Goal: Task Accomplishment & Management: Manage account settings

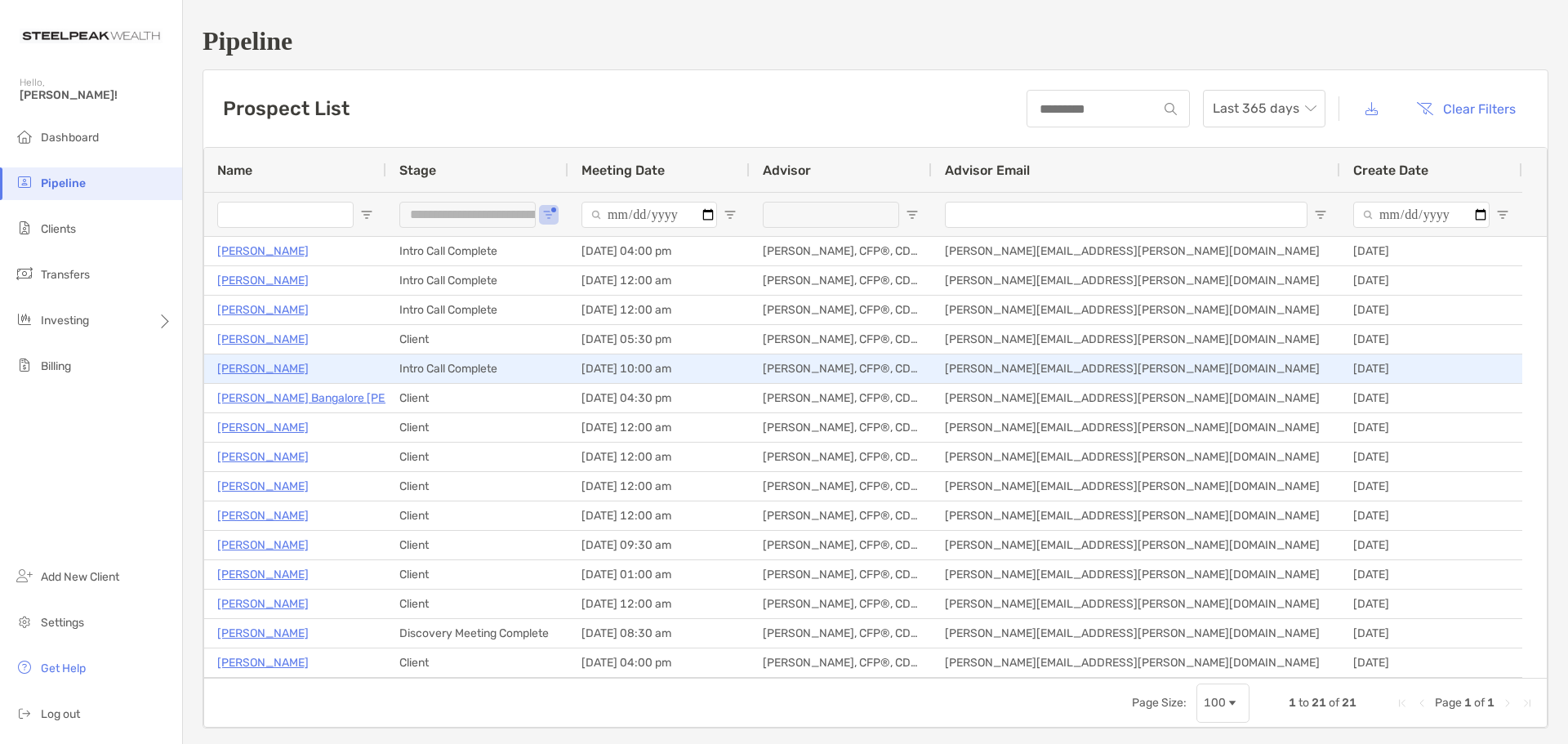
click at [271, 368] on p "[PERSON_NAME]" at bounding box center [263, 369] width 91 height 20
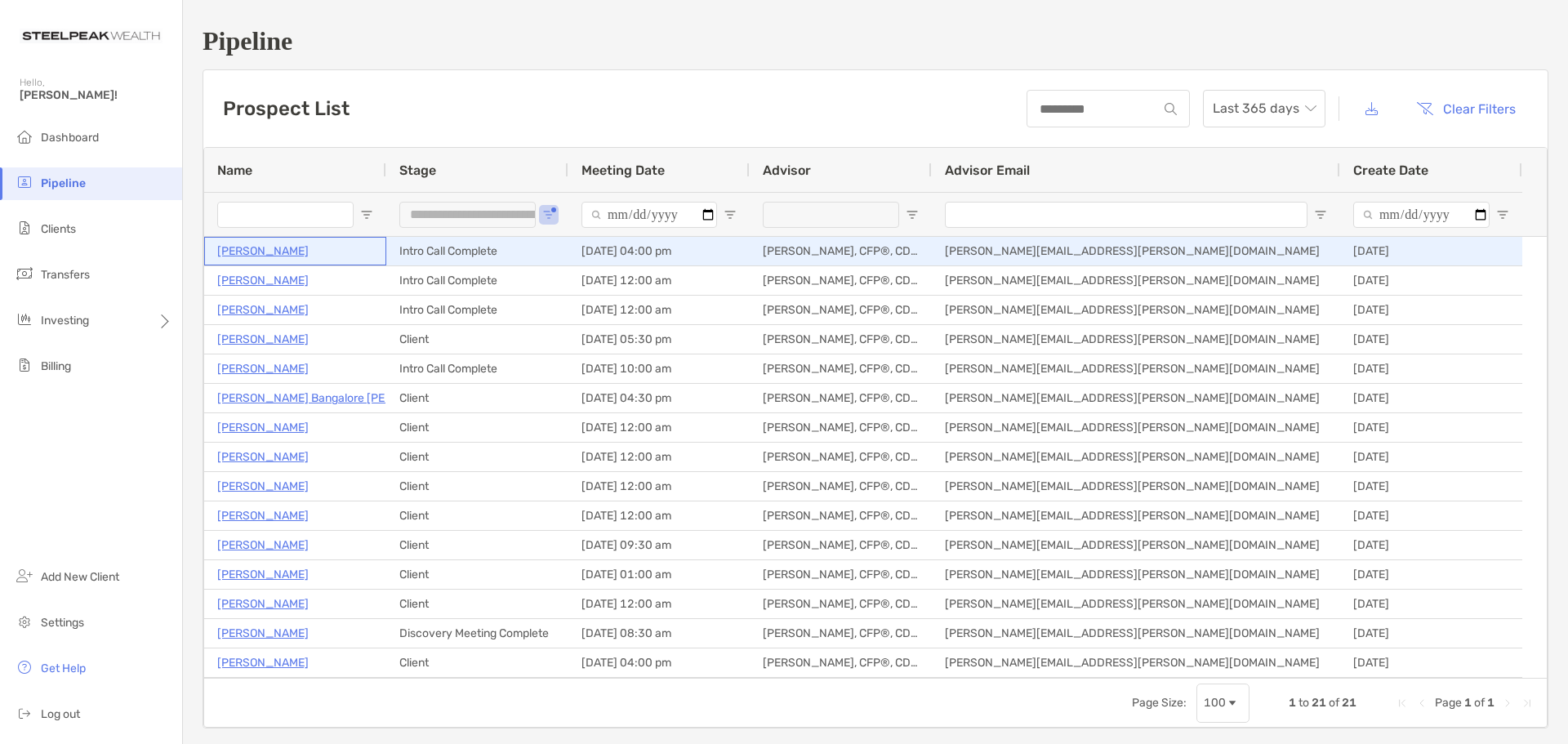
click at [259, 247] on p "[PERSON_NAME]" at bounding box center [263, 251] width 91 height 20
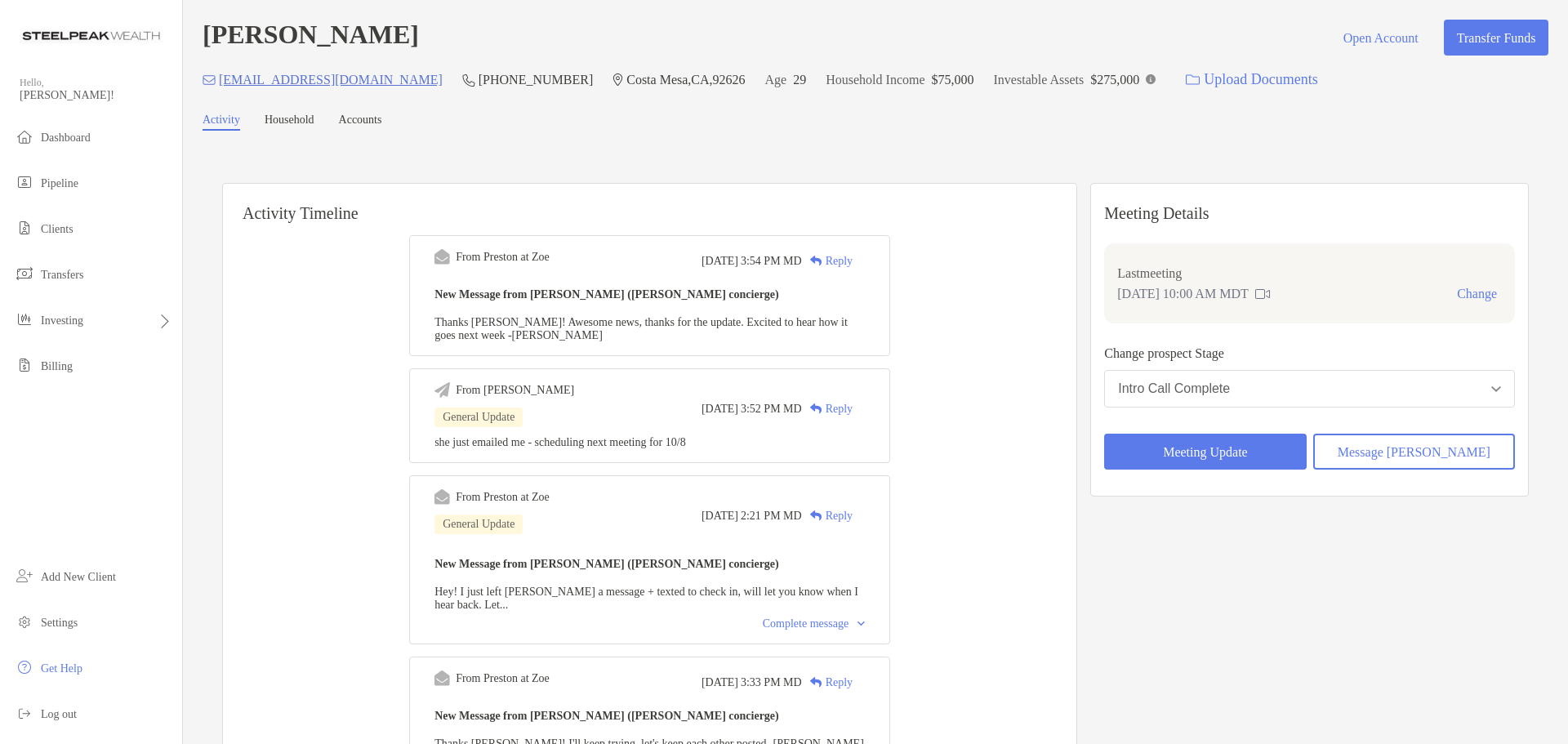
click at [1398, 457] on button "Message Zoe" at bounding box center [1413, 452] width 202 height 36
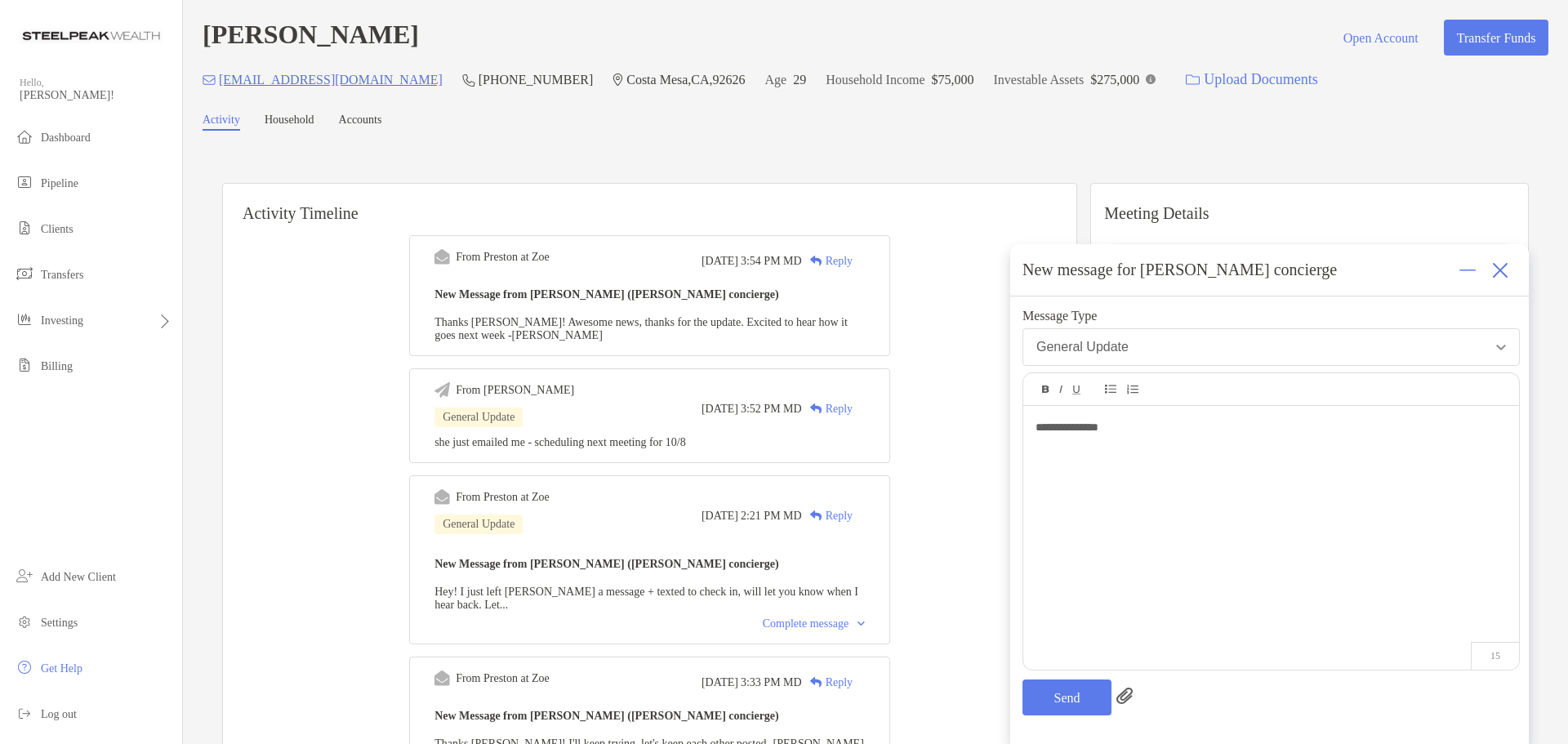
click at [1504, 266] on img at bounding box center [1500, 270] width 17 height 17
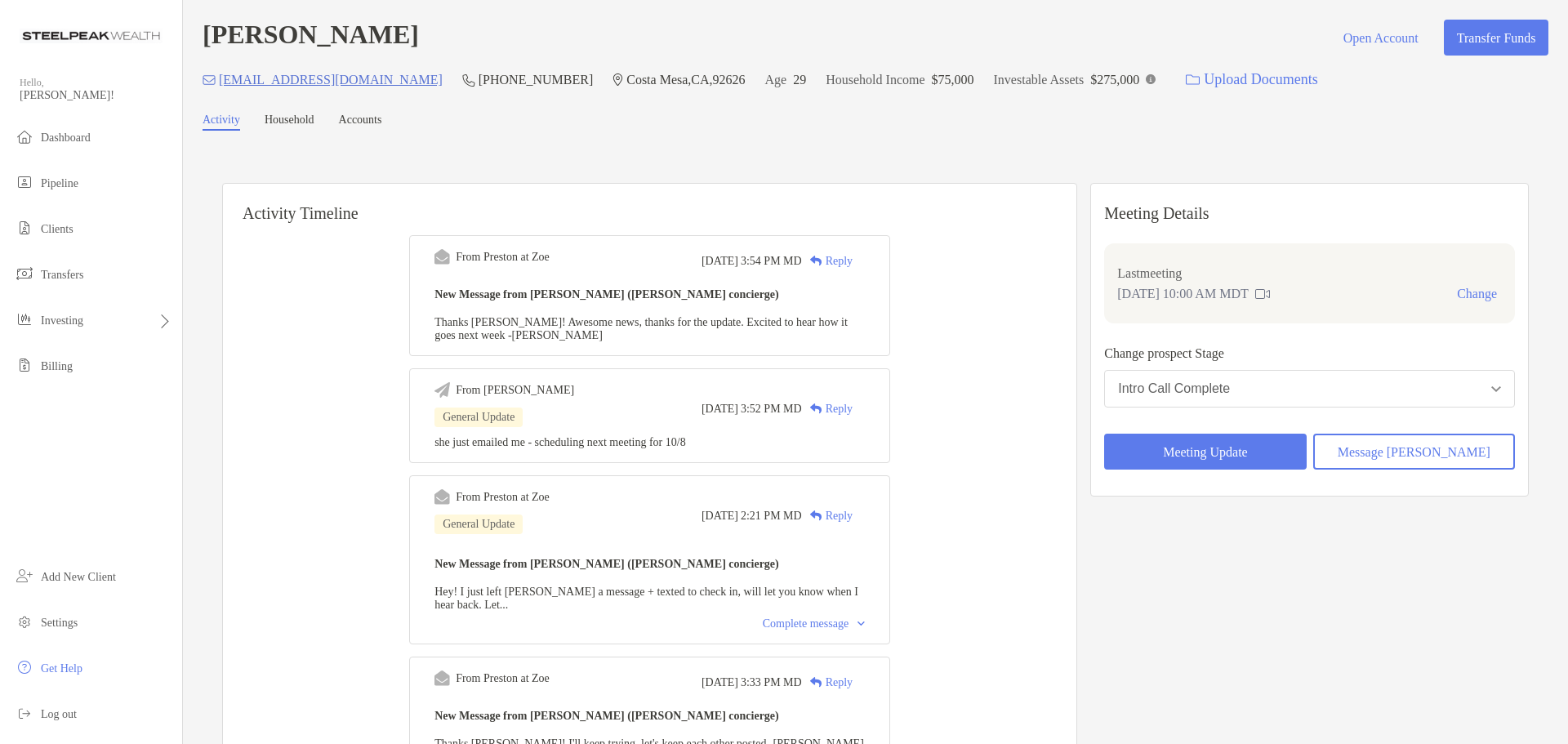
click at [1217, 388] on div "Intro Call Complete" at bounding box center [1173, 389] width 112 height 15
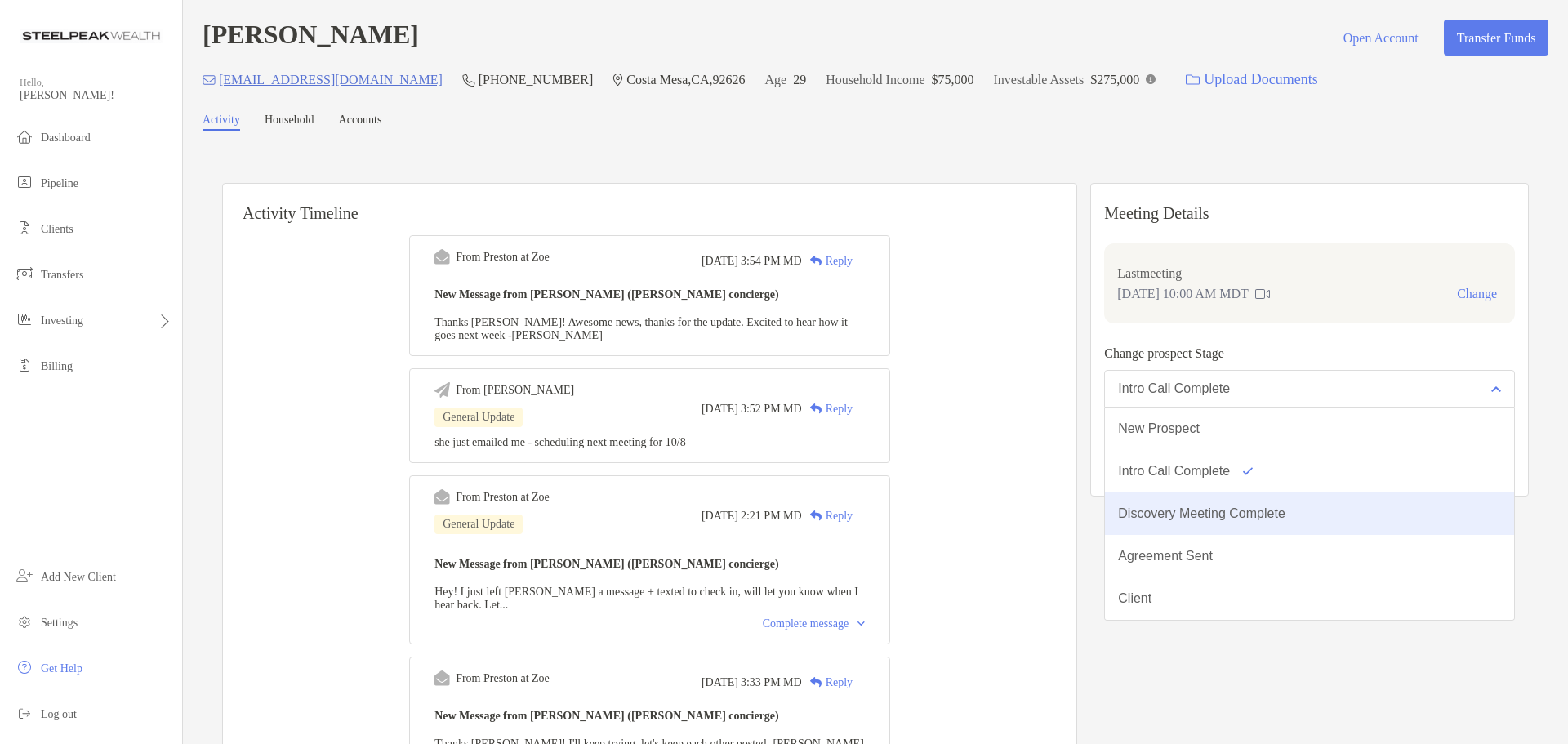
click at [1206, 509] on div "Discovery Meeting Complete" at bounding box center [1201, 514] width 168 height 15
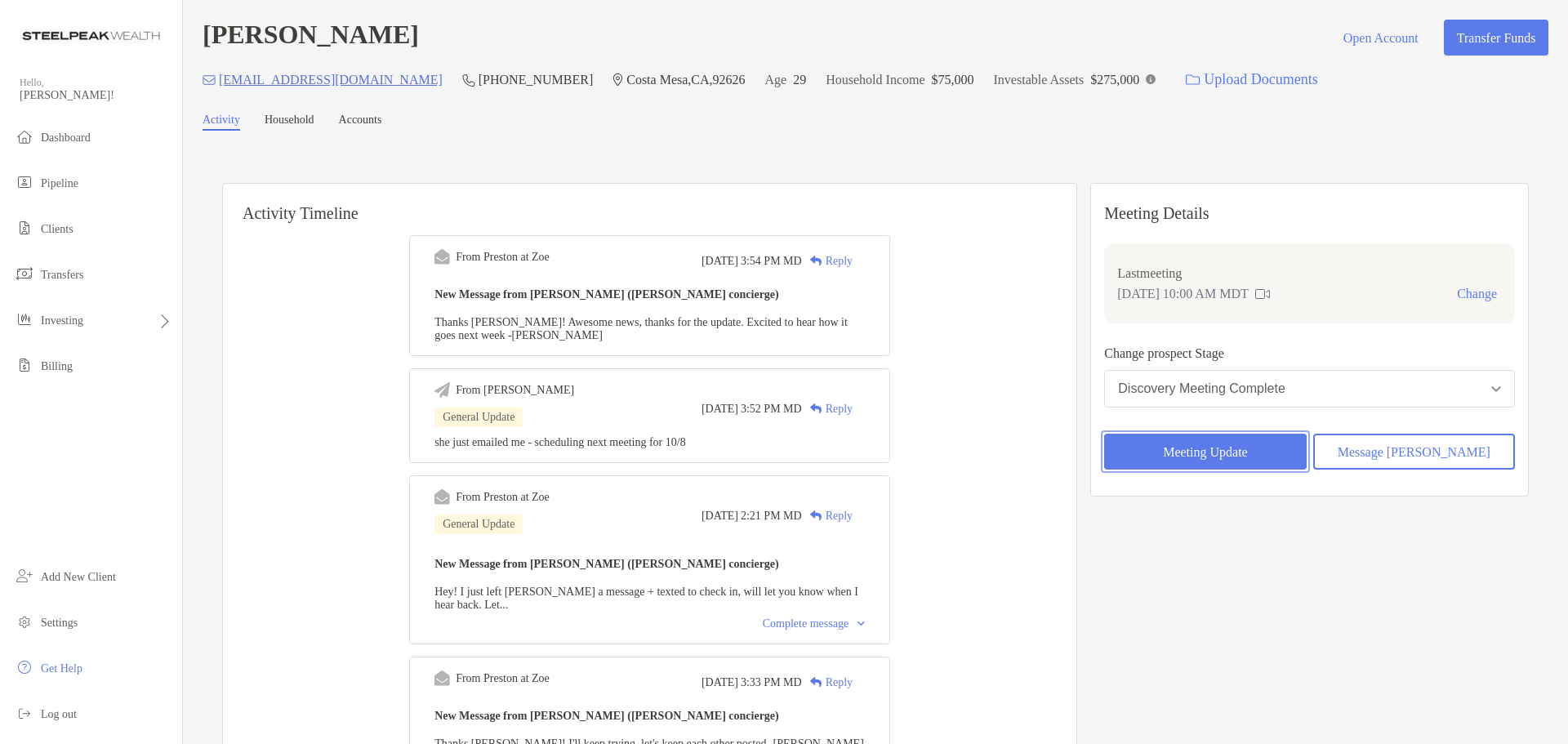
click at [1235, 460] on button "Meeting Update" at bounding box center [1205, 452] width 202 height 36
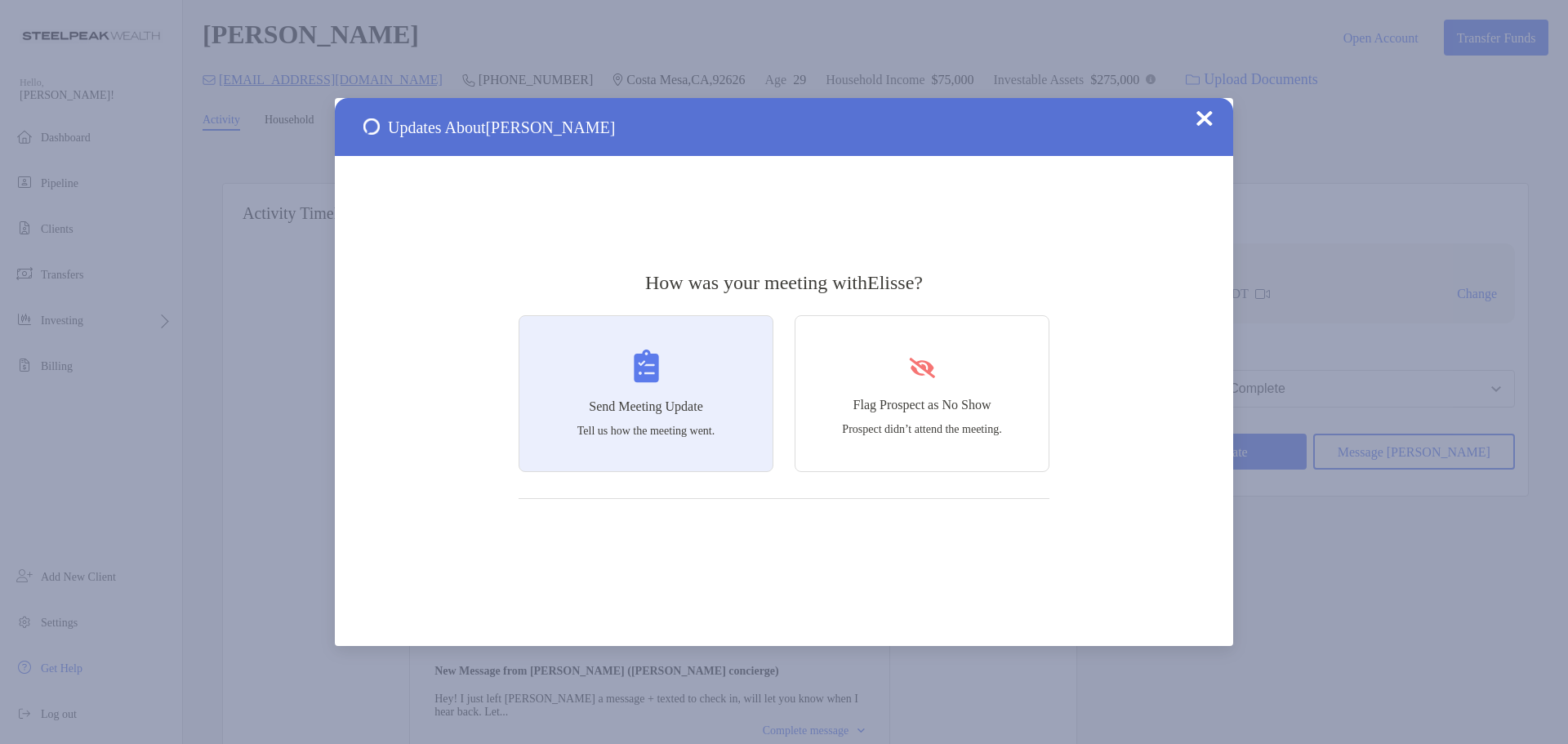
click at [675, 413] on h4 "Send Meeting Update" at bounding box center [645, 407] width 115 height 15
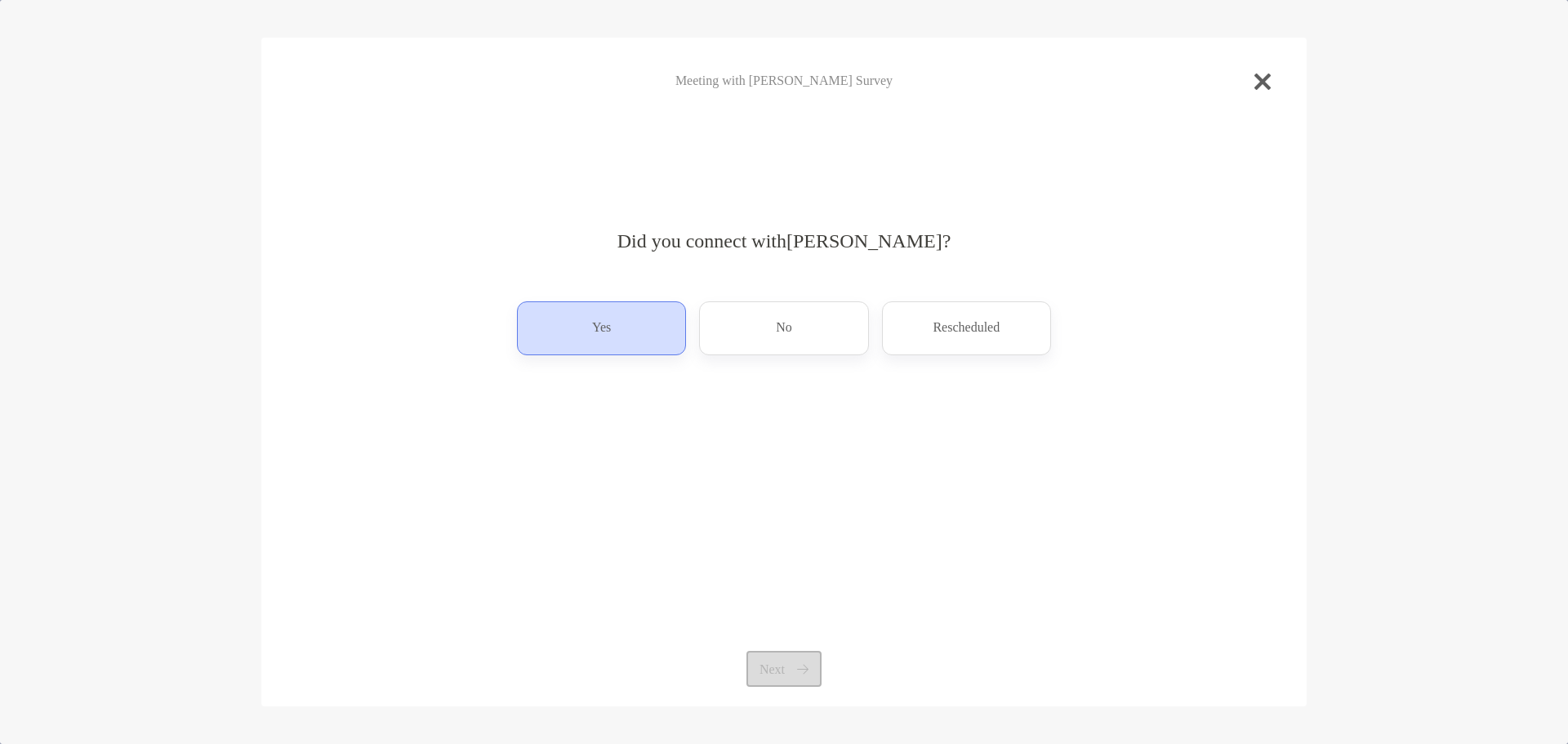
click at [576, 335] on div "Yes" at bounding box center [602, 329] width 169 height 54
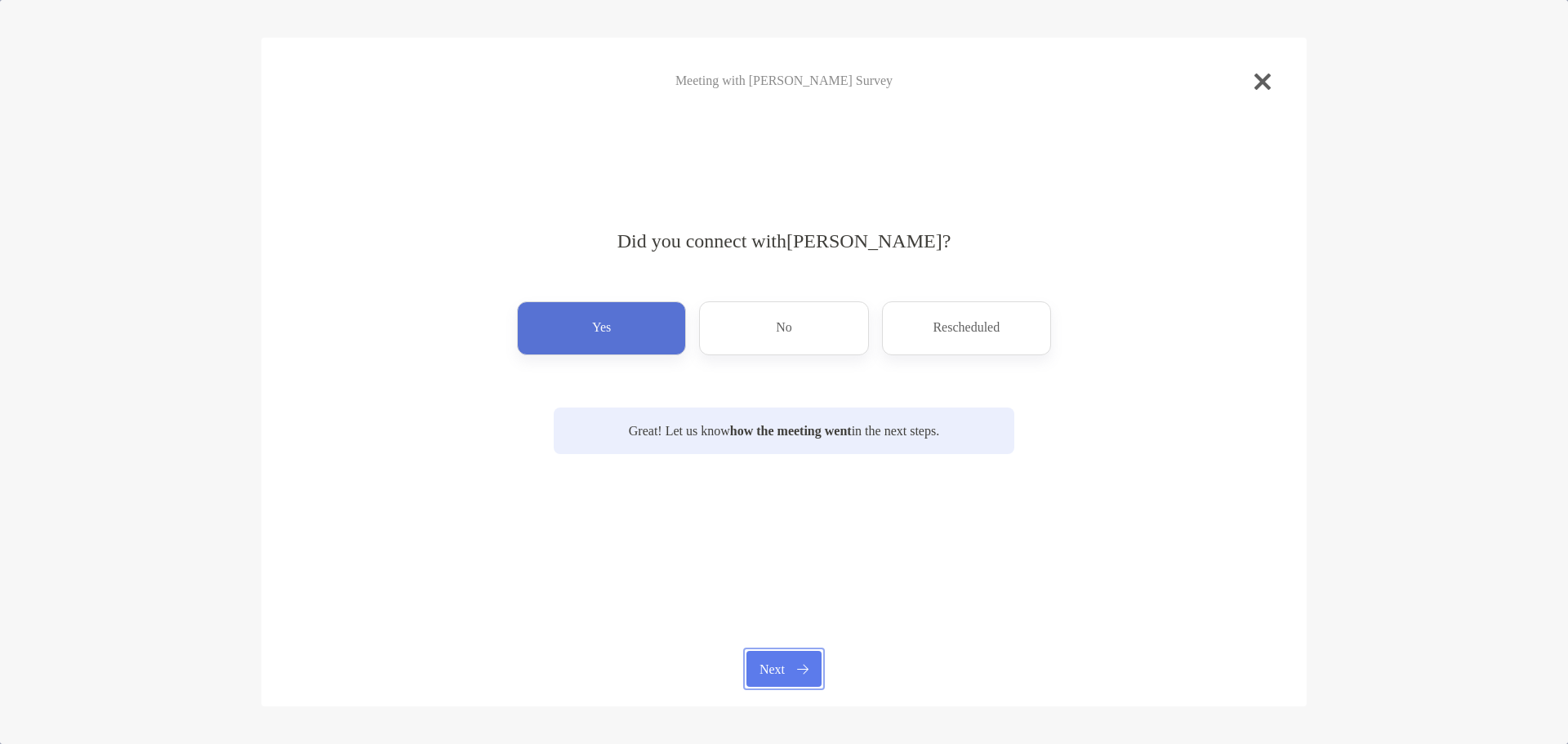
click at [786, 674] on button "Next" at bounding box center [783, 669] width 74 height 36
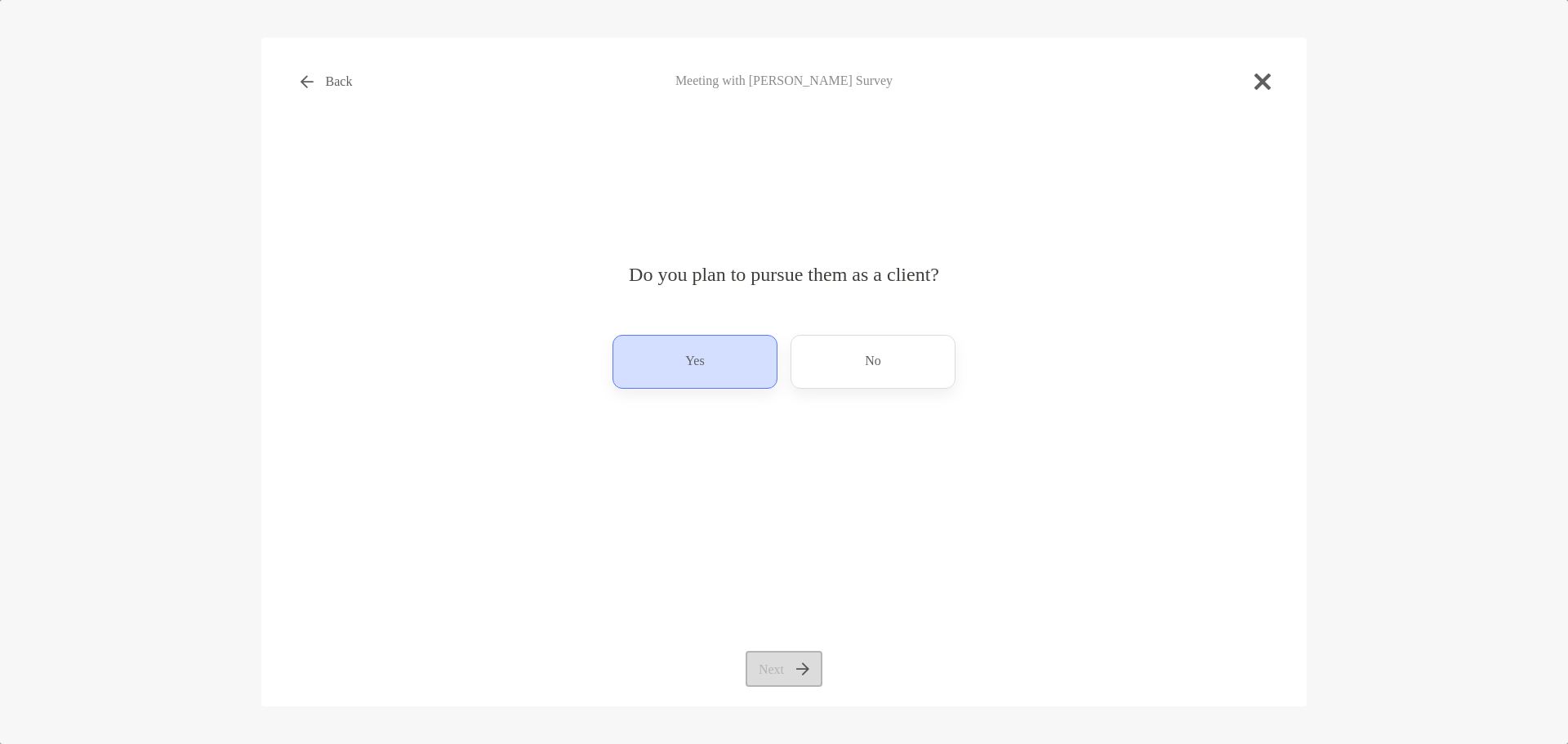
click at [686, 364] on p "Yes" at bounding box center [695, 361] width 19 height 26
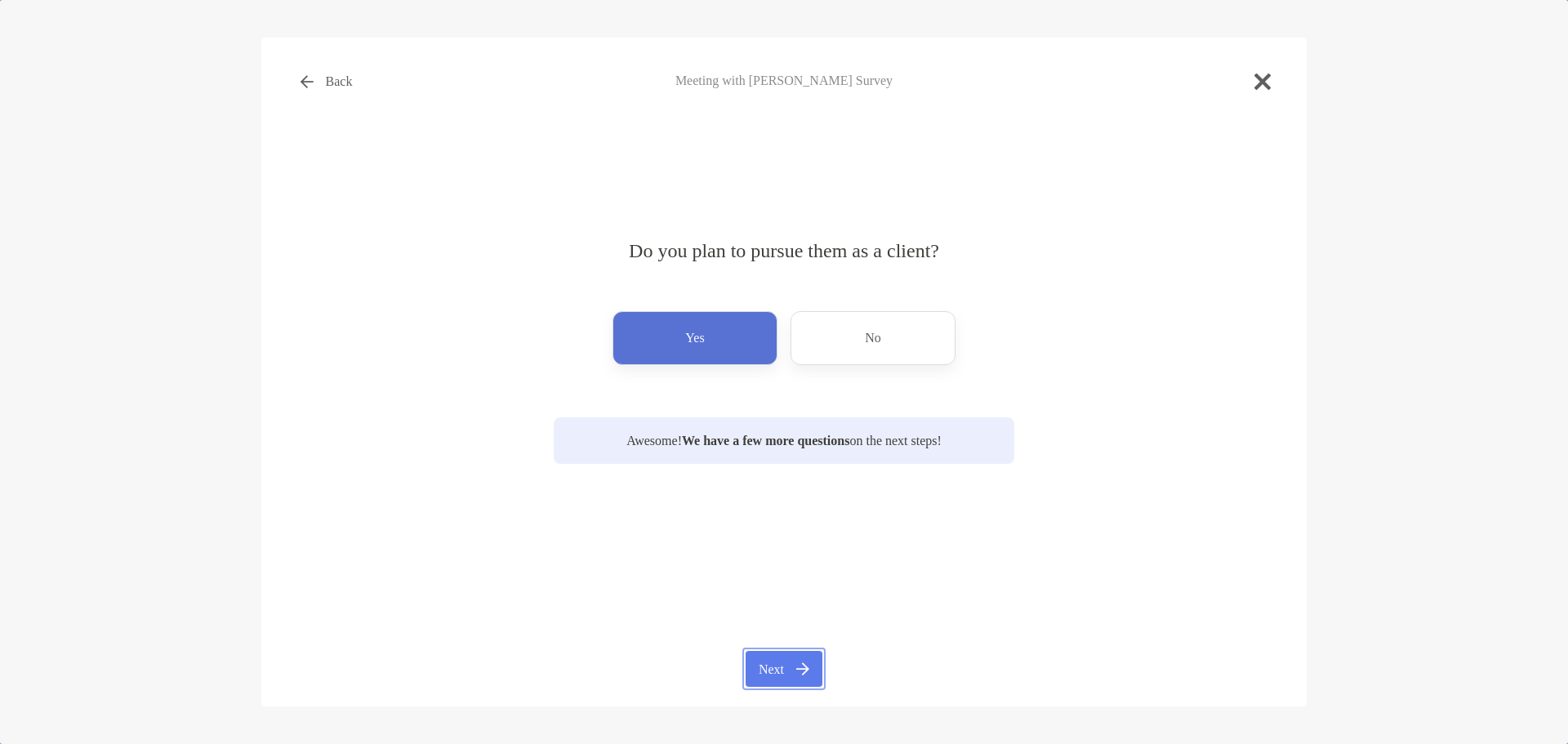
click at [770, 679] on button "Next" at bounding box center [784, 669] width 76 height 36
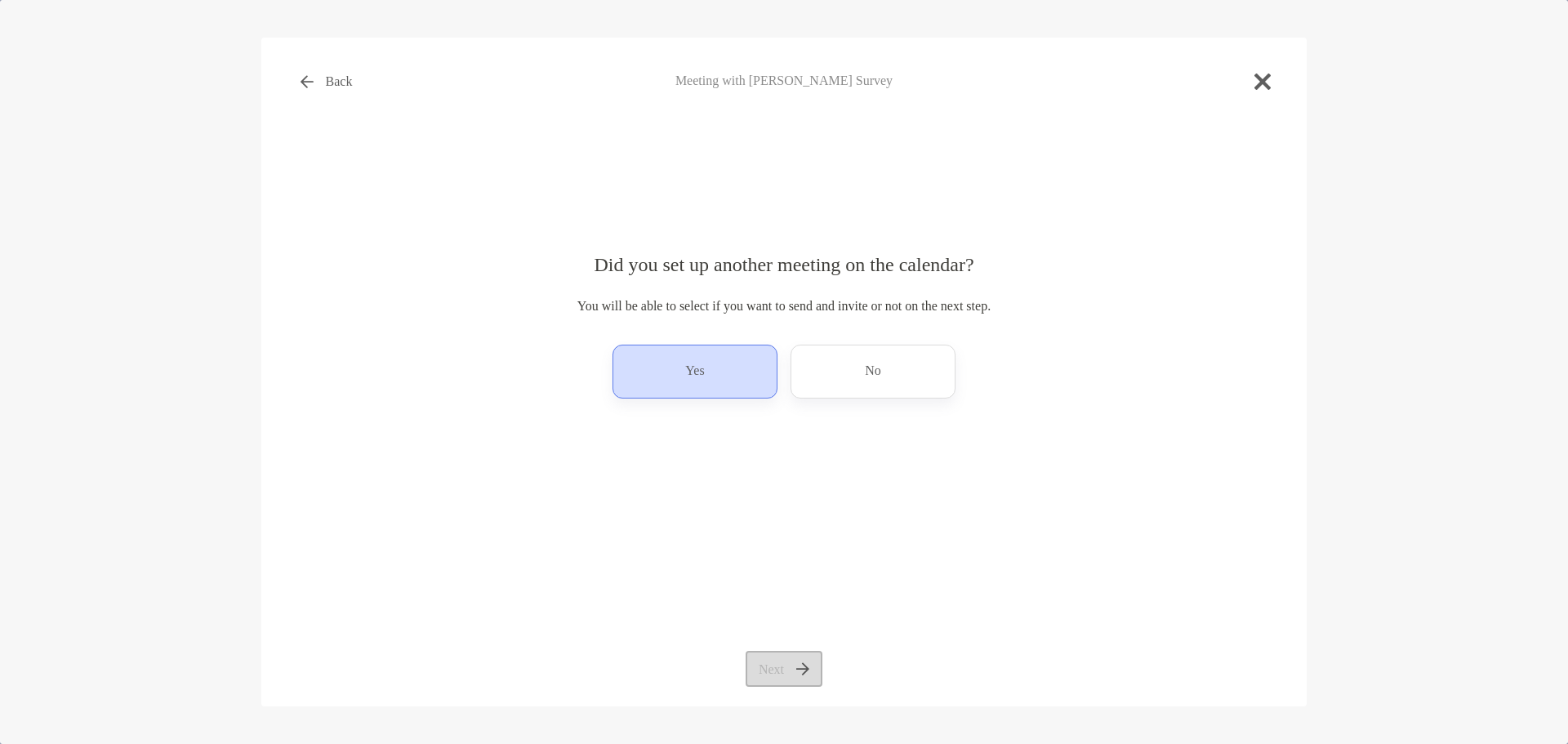
click at [680, 365] on div "Yes" at bounding box center [695, 372] width 165 height 54
click at [768, 673] on button "Next" at bounding box center [784, 669] width 76 height 36
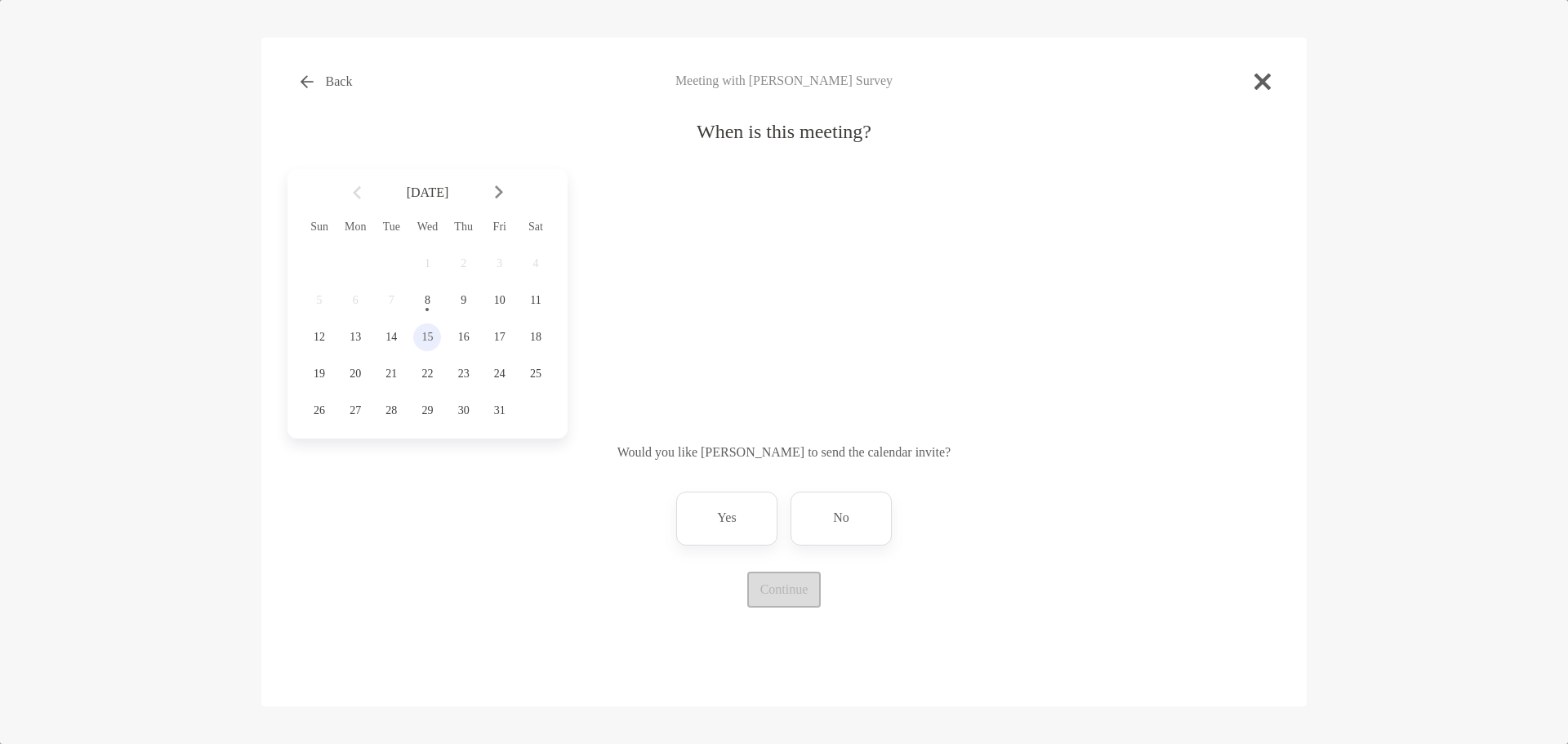
click at [425, 342] on span "15" at bounding box center [427, 337] width 28 height 13
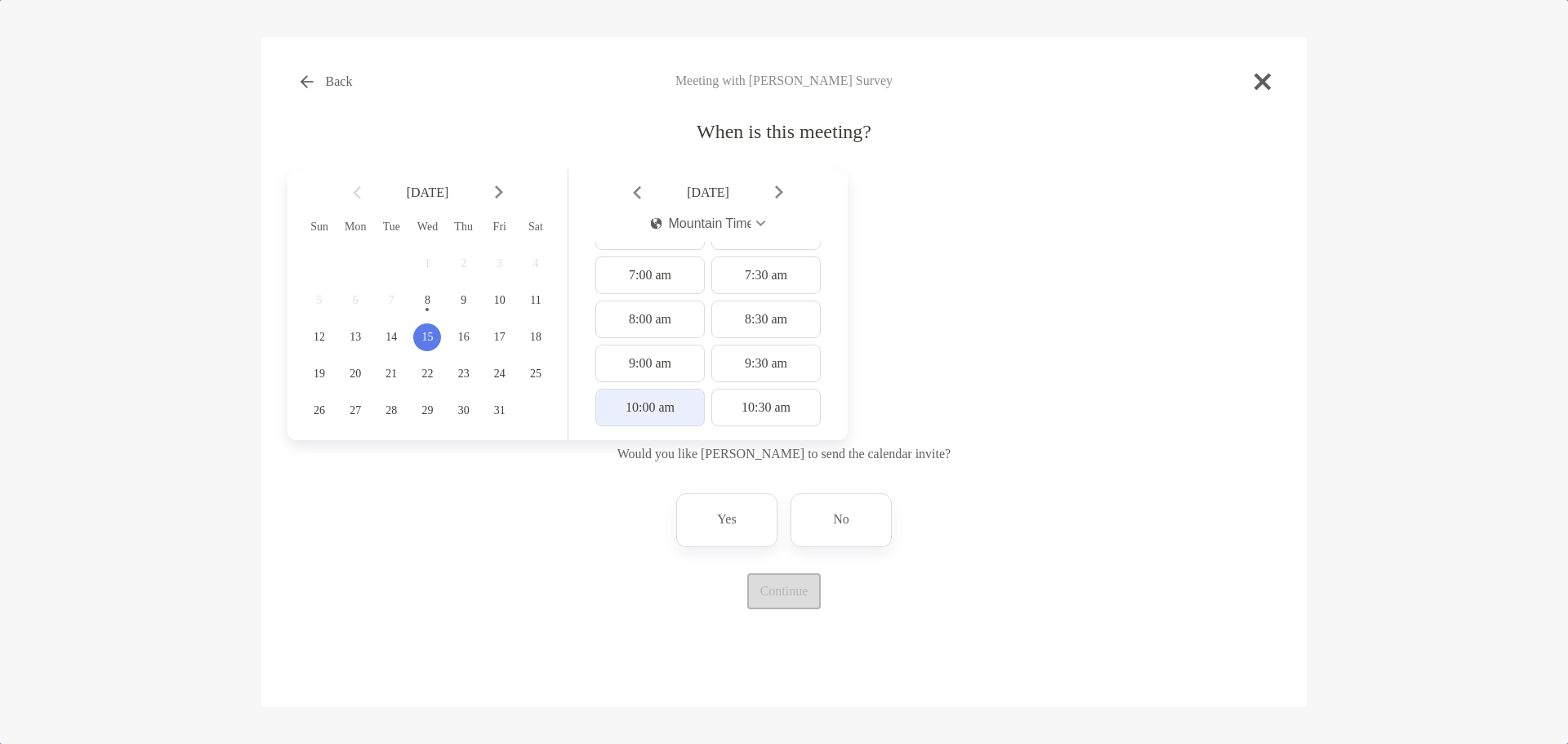
click at [615, 406] on div "10:00 am" at bounding box center [650, 407] width 110 height 37
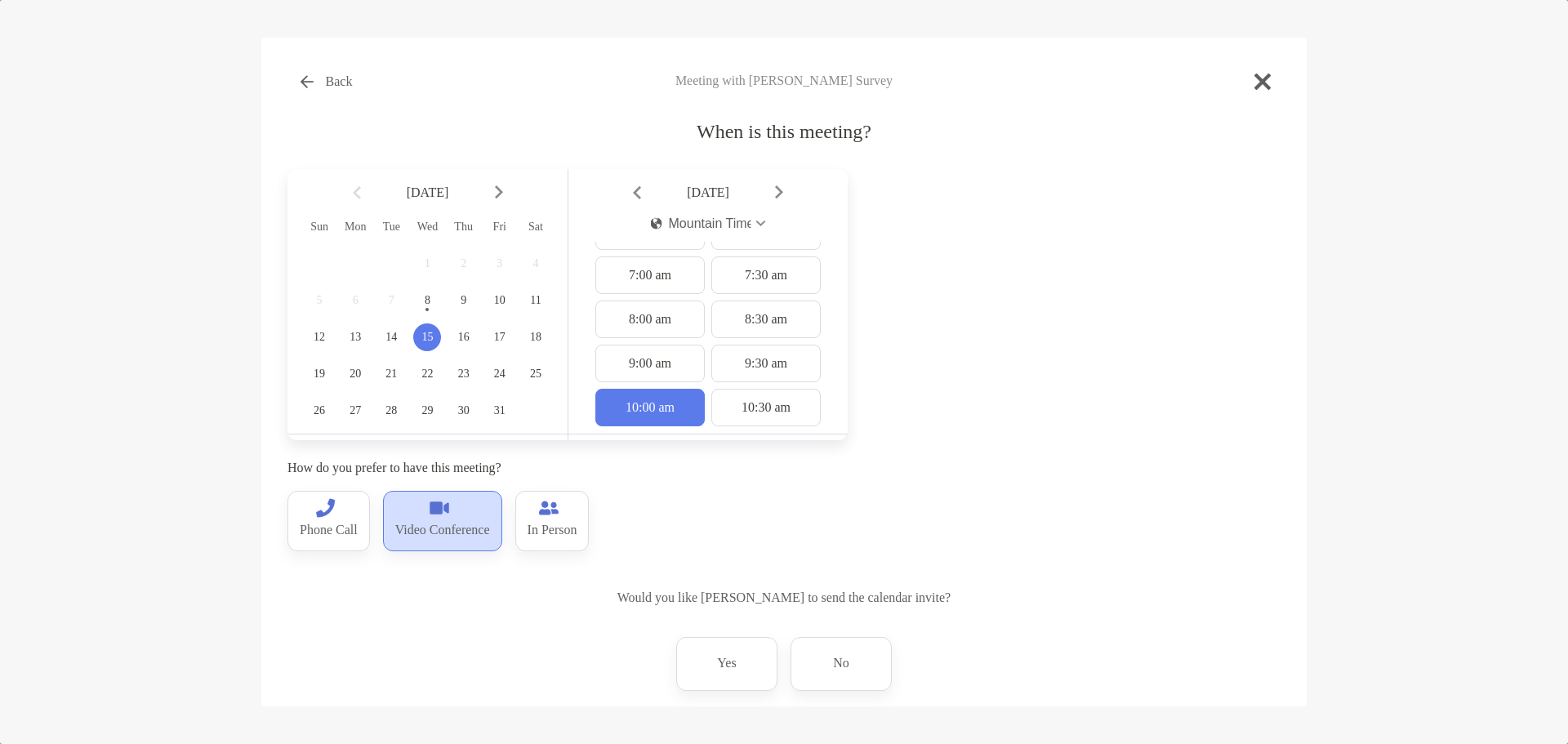
click at [418, 509] on div "Video Conference" at bounding box center [442, 521] width 119 height 61
click at [853, 667] on div "No" at bounding box center [841, 664] width 101 height 54
click at [837, 663] on p "No" at bounding box center [841, 664] width 17 height 26
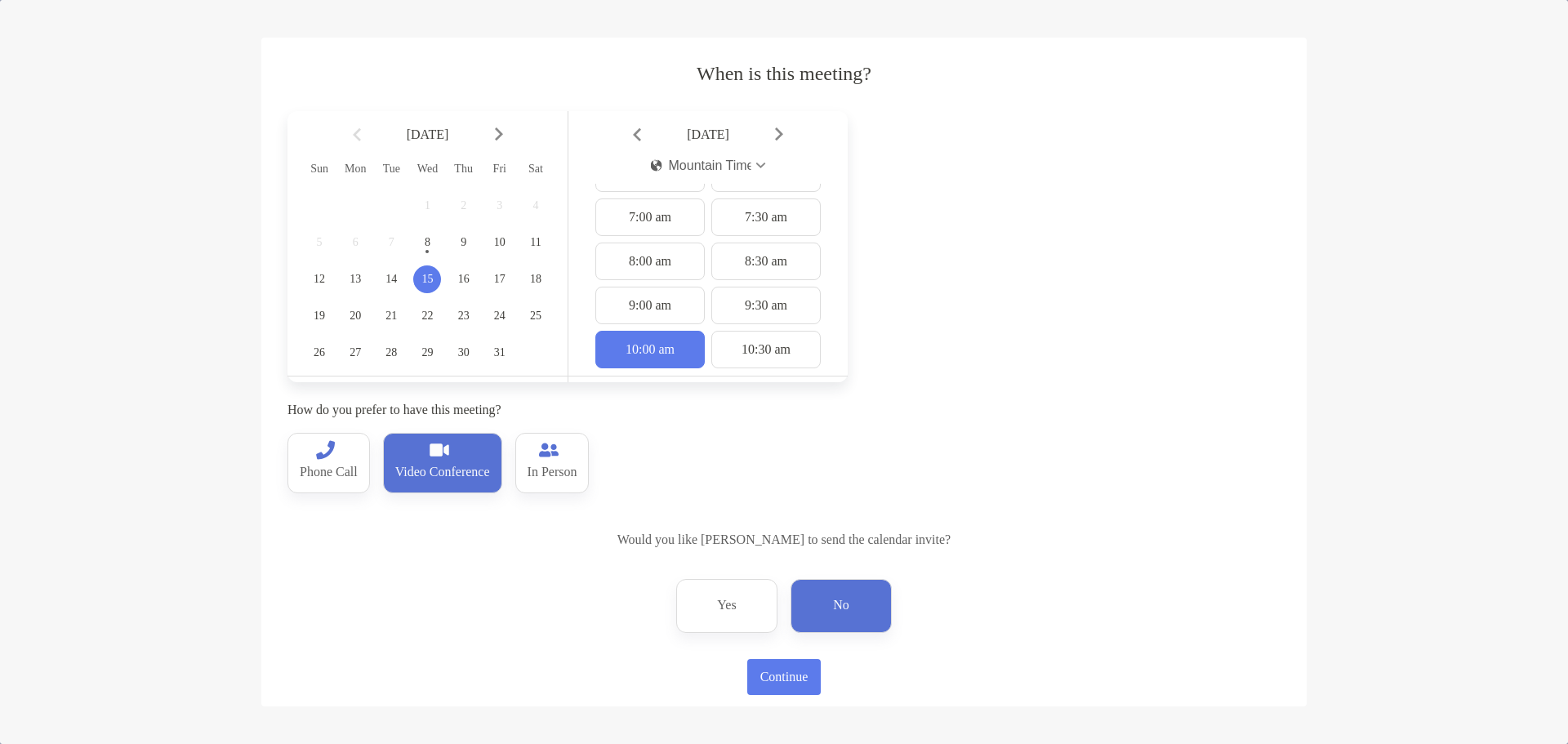
scroll to position [74, 0]
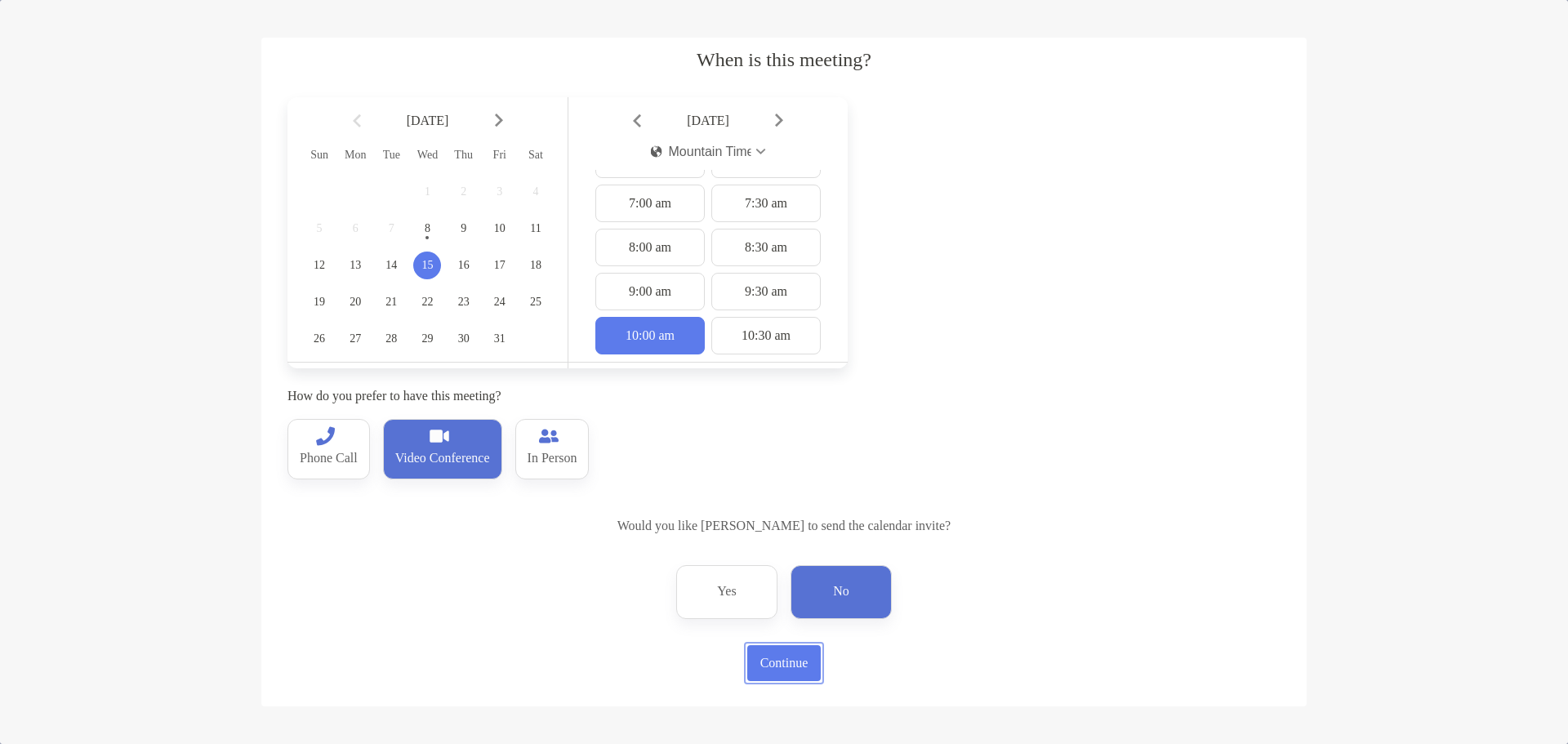
click at [780, 668] on button "Continue" at bounding box center [783, 663] width 74 height 36
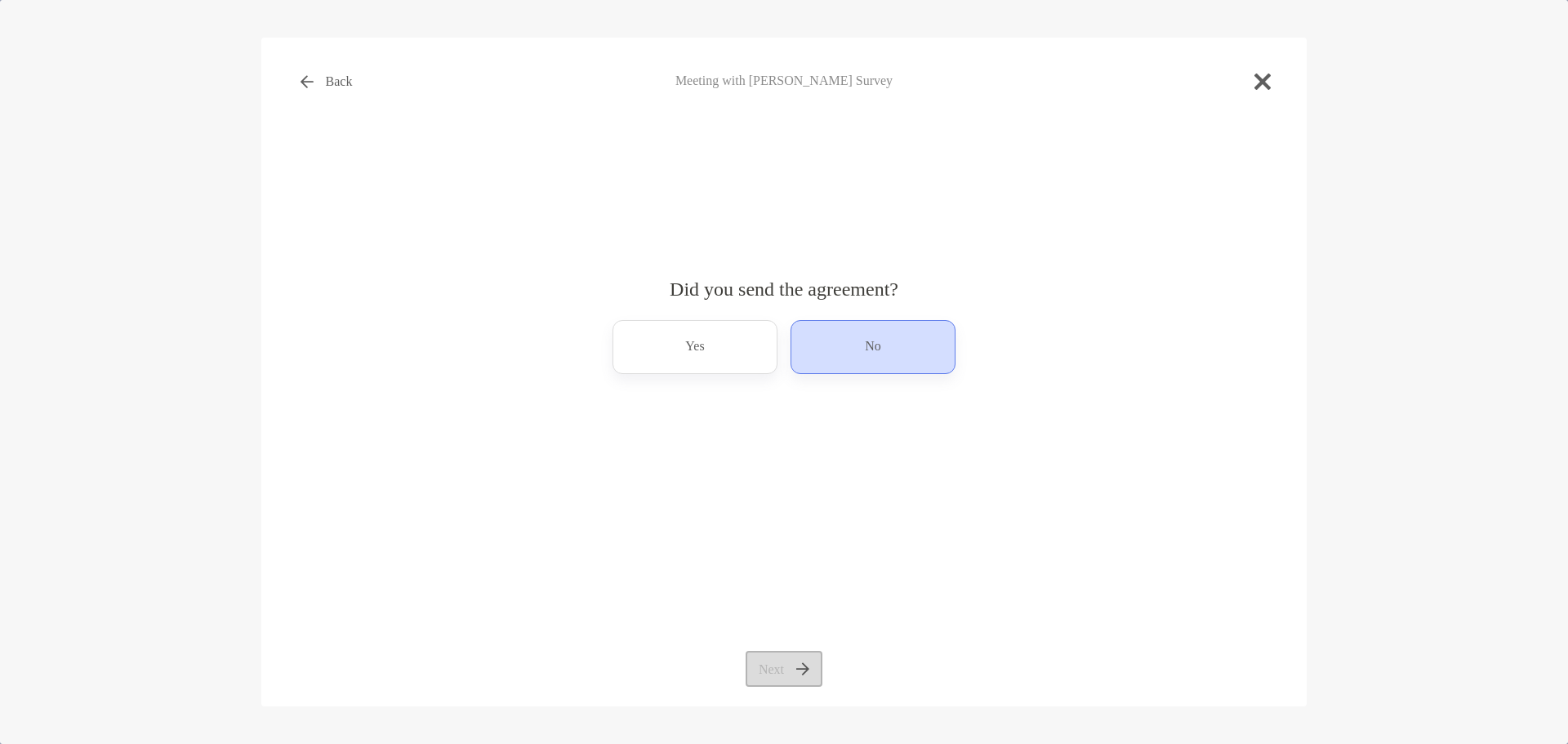
click at [828, 345] on div "No" at bounding box center [872, 347] width 165 height 54
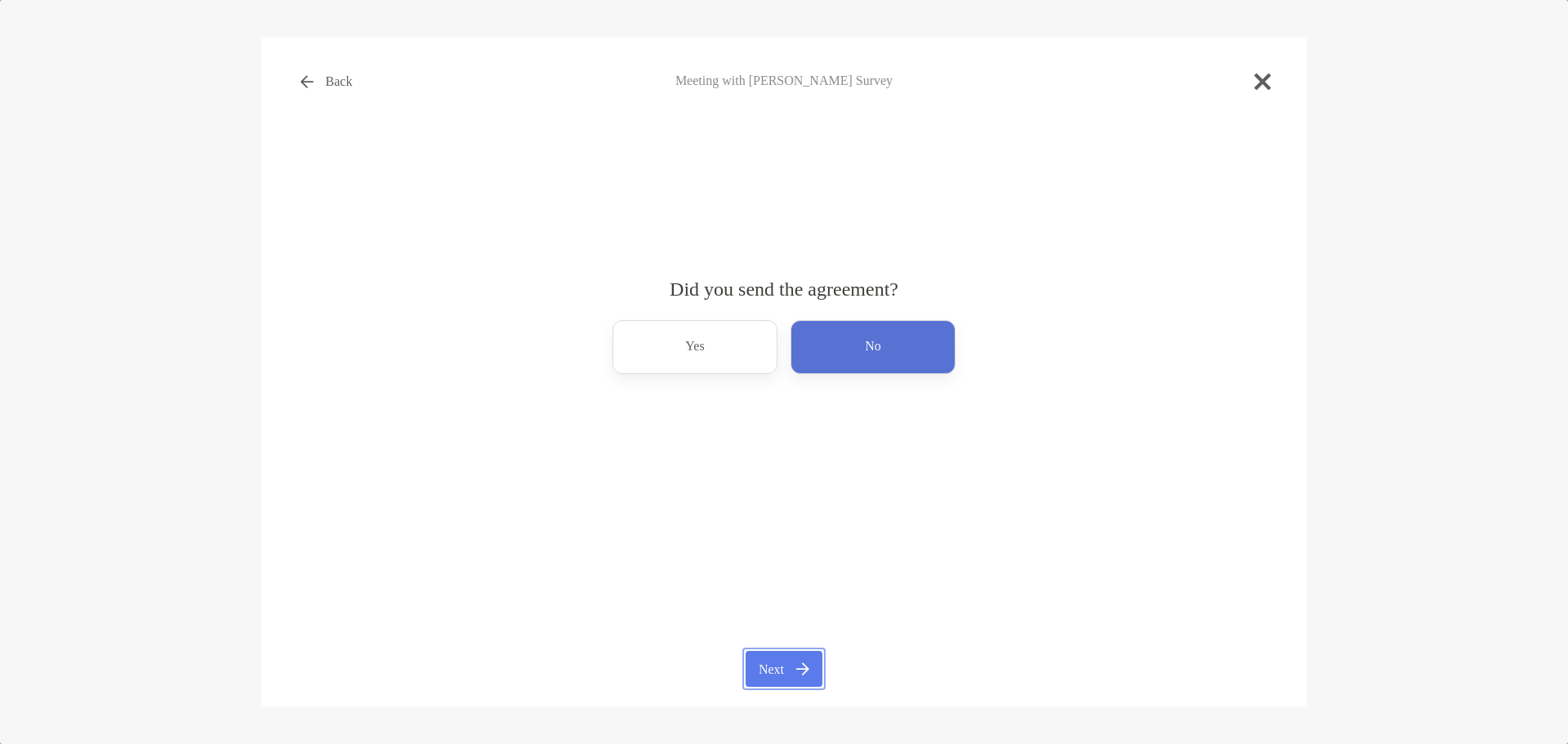
click at [768, 674] on button "Next" at bounding box center [784, 669] width 76 height 36
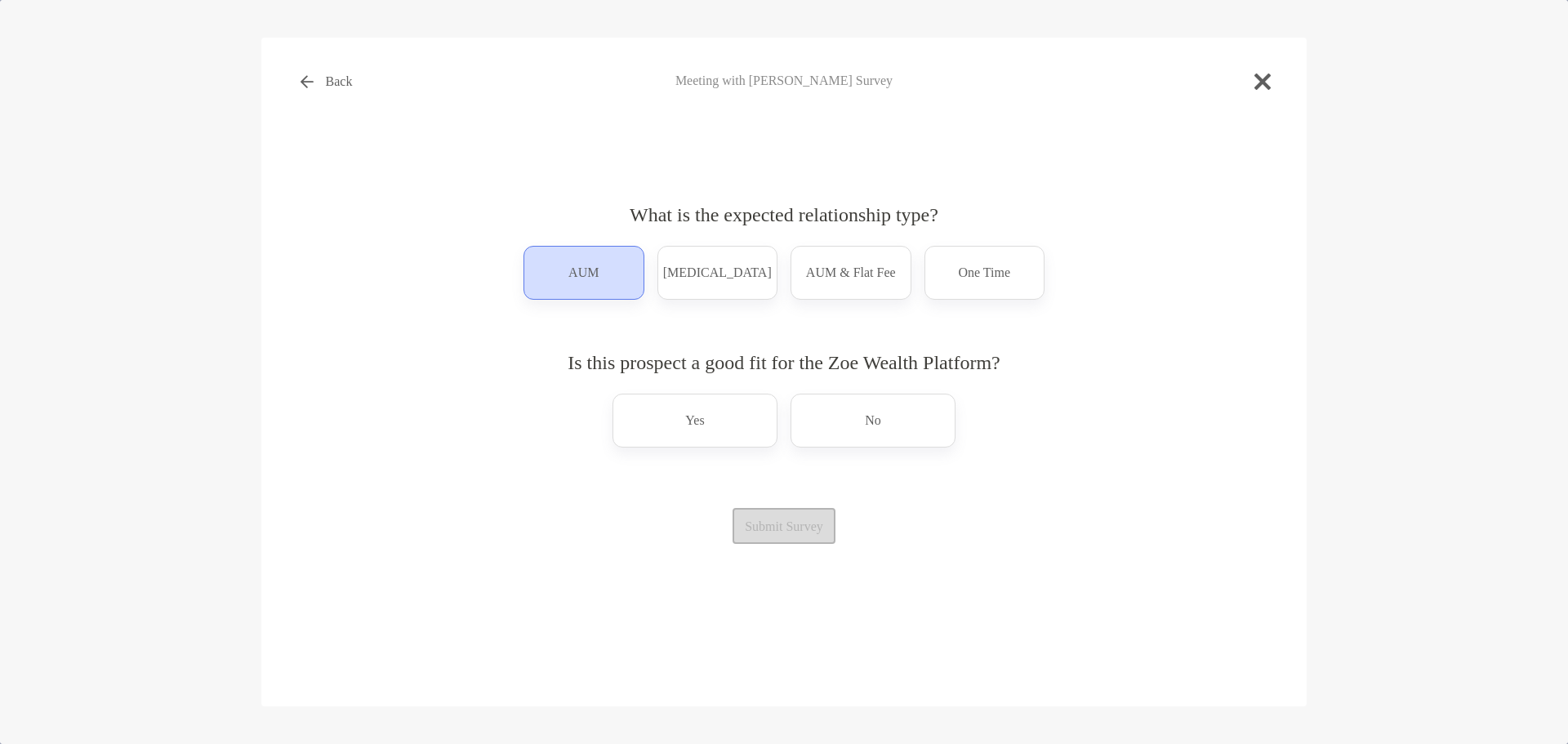
click at [561, 279] on div "AUM" at bounding box center [584, 273] width 121 height 54
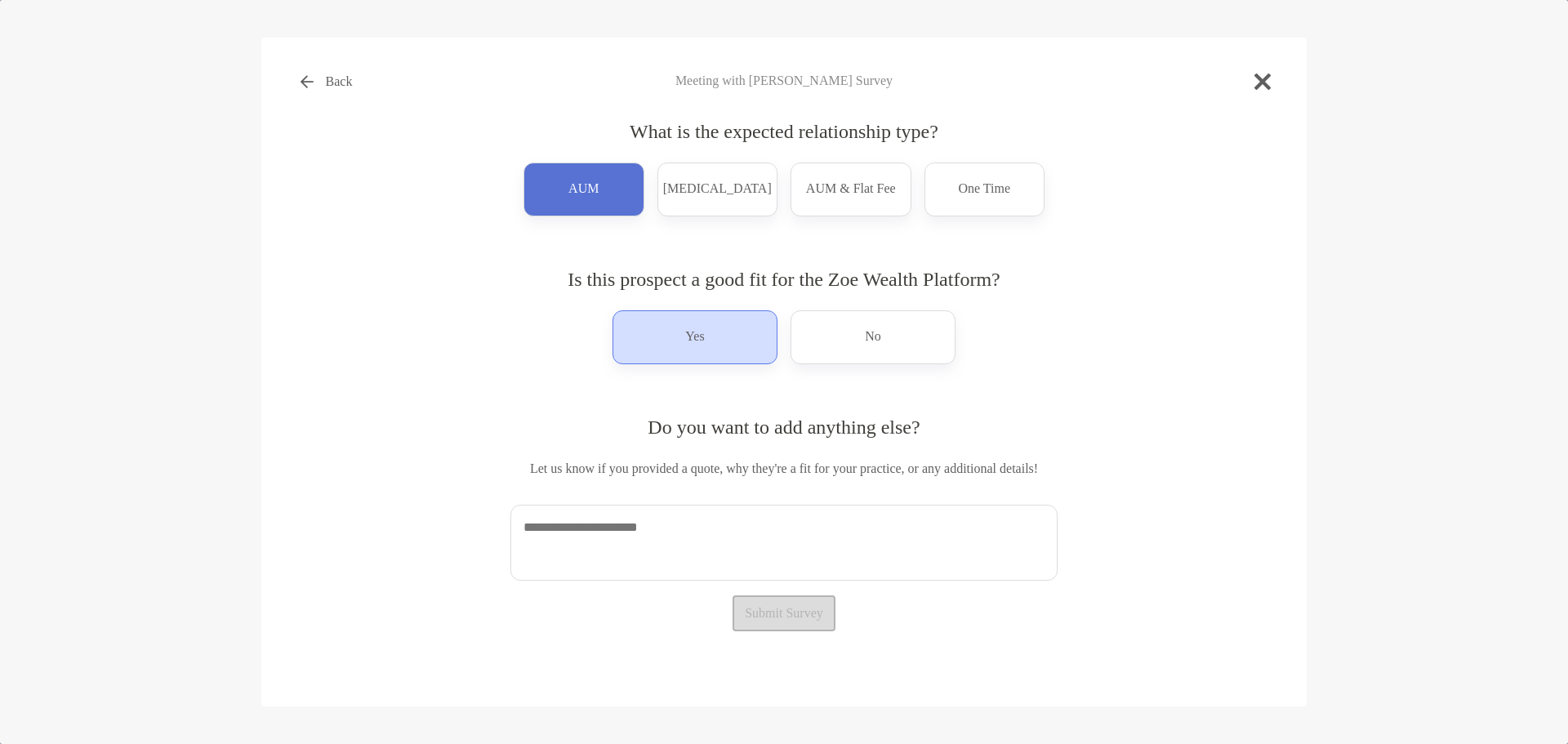
click at [676, 357] on div "Yes" at bounding box center [695, 337] width 165 height 54
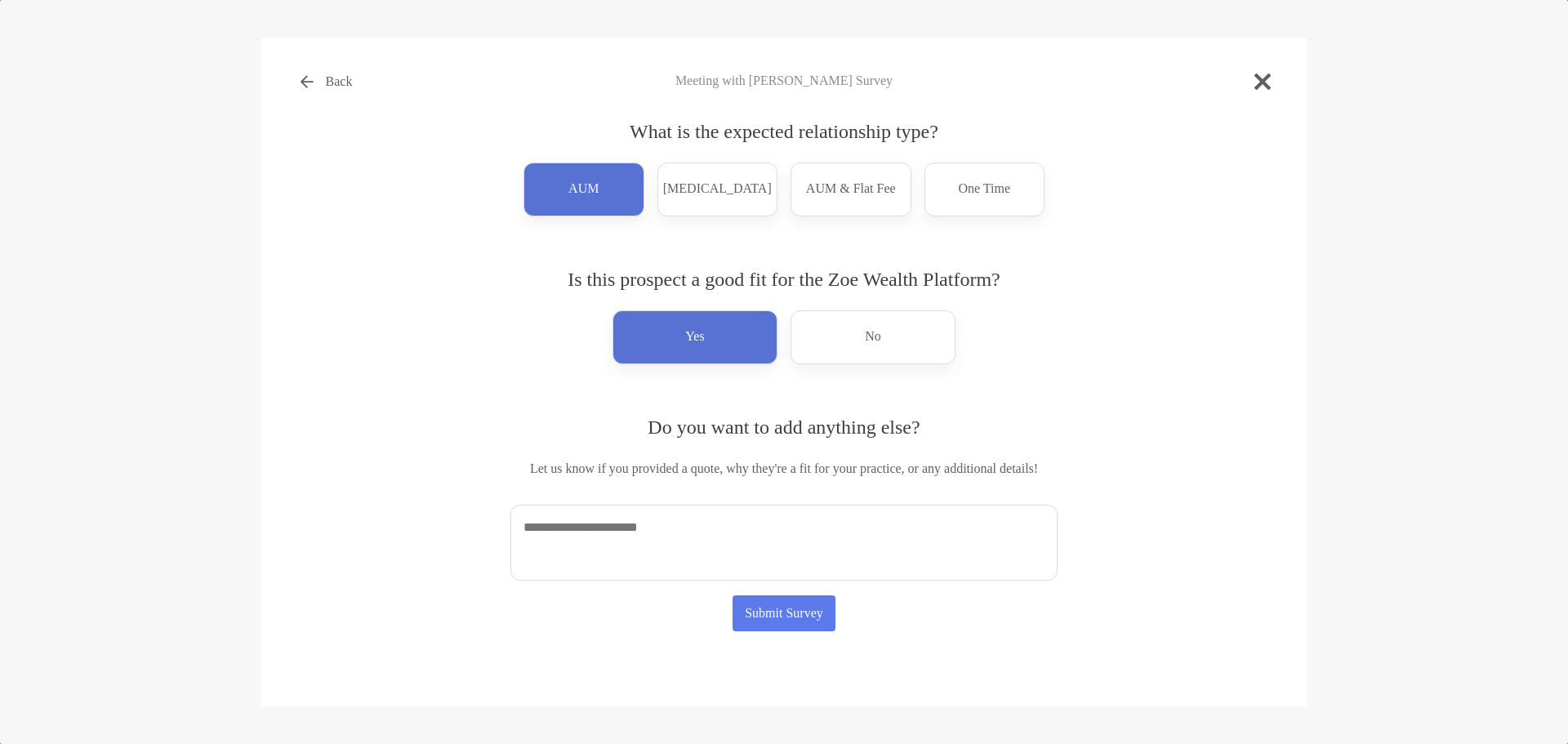
click at [674, 546] on textarea at bounding box center [784, 543] width 547 height 76
type textarea "**********"
click at [791, 605] on button "Submit Survey" at bounding box center [784, 613] width 103 height 36
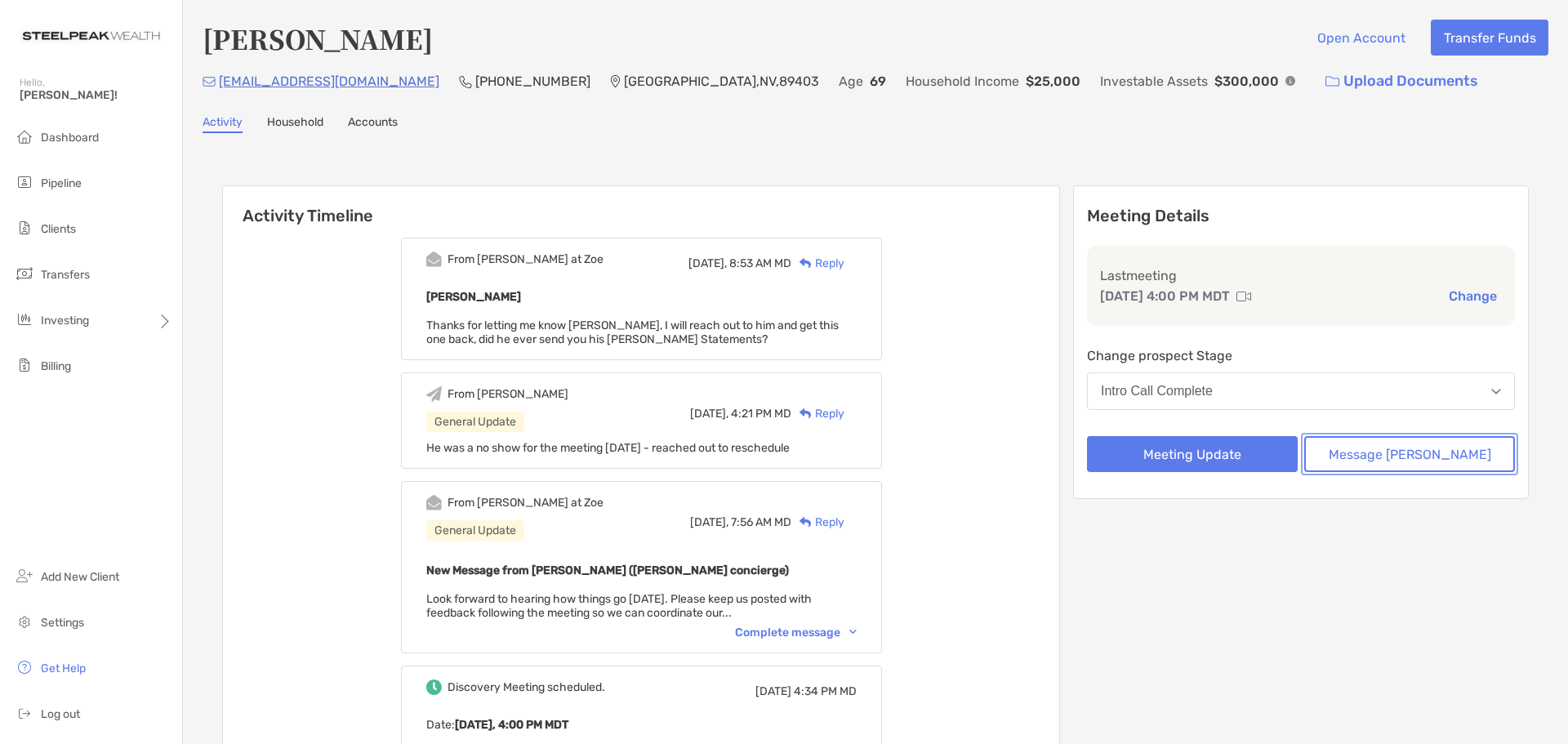
click at [1372, 448] on button "Message Zoe" at bounding box center [1409, 453] width 210 height 36
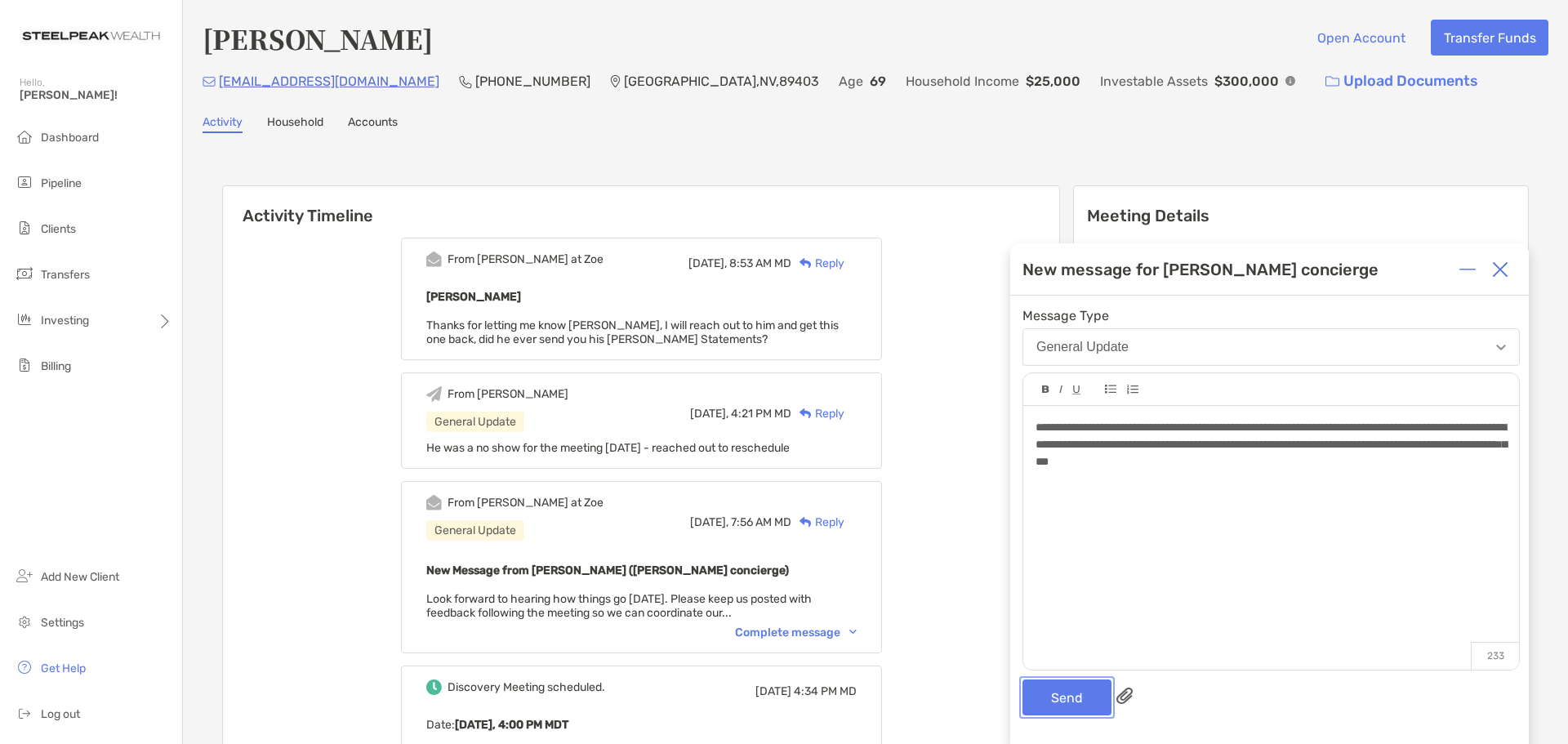
click at [1060, 686] on button "Send" at bounding box center [1067, 697] width 89 height 36
